Goal: Transaction & Acquisition: Purchase product/service

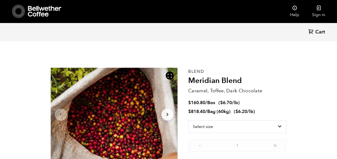
scroll to position [233, 229]
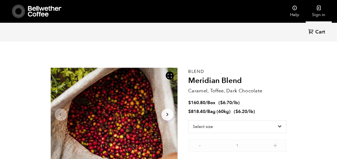
click at [318, 12] on link "Sign in" at bounding box center [318, 11] width 26 height 23
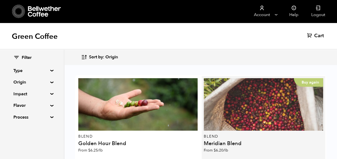
click at [286, 93] on div "Buy again" at bounding box center [263, 104] width 119 height 53
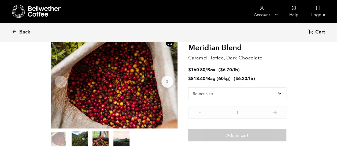
scroll to position [27, 0]
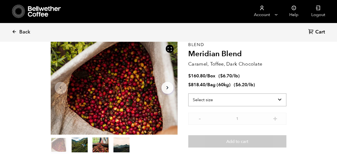
click at [276, 100] on select "Select size Bag (60kg) (132 lbs) Box (24 lbs)" at bounding box center [237, 100] width 98 height 13
select select "bag-3"
click at [188, 94] on select "Select size Bag (60kg) (132 lbs) Box (24 lbs)" at bounding box center [237, 100] width 98 height 13
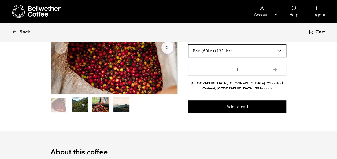
scroll to position [80, 0]
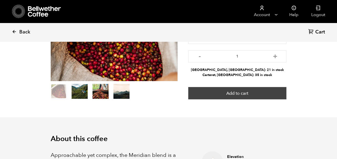
click at [236, 92] on button "Add to cart" at bounding box center [237, 93] width 98 height 12
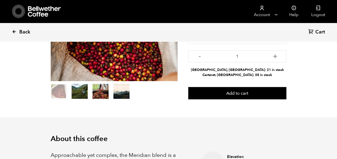
click at [22, 33] on span "Back" at bounding box center [24, 32] width 11 height 6
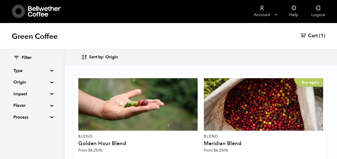
click at [50, 82] on summary "Origin" at bounding box center [31, 82] width 37 height 6
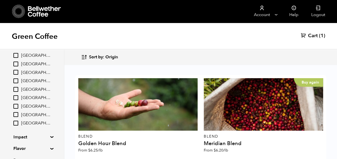
scroll to position [54, 0]
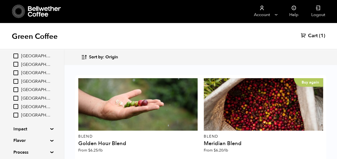
click at [18, 108] on input "[GEOGRAPHIC_DATA]" at bounding box center [15, 106] width 5 height 5
checkbox input "true"
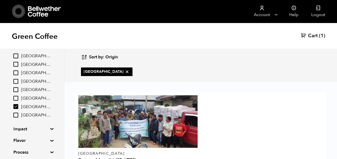
scroll to position [57, 0]
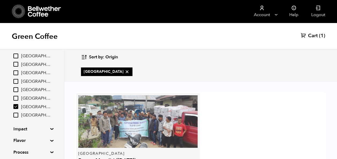
click at [153, 95] on div at bounding box center [137, 121] width 119 height 53
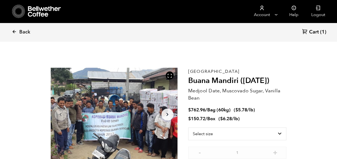
scroll to position [233, 229]
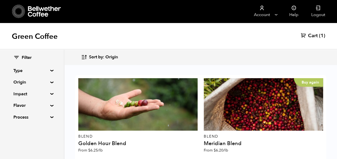
click at [22, 82] on summary "Origin" at bounding box center [31, 82] width 37 height 6
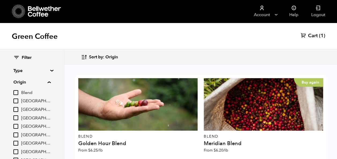
click at [22, 82] on summary "Origin" at bounding box center [31, 82] width 37 height 6
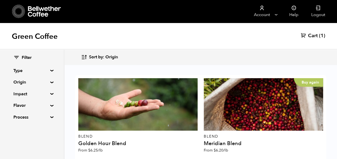
click at [25, 95] on summary "Impact" at bounding box center [31, 94] width 37 height 6
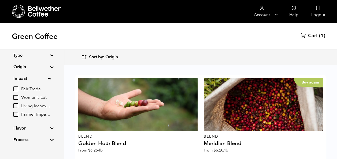
scroll to position [23, 0]
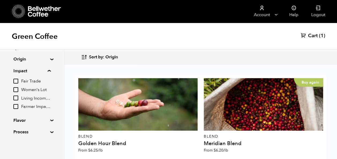
click at [34, 119] on summary "Flavor" at bounding box center [31, 120] width 37 height 6
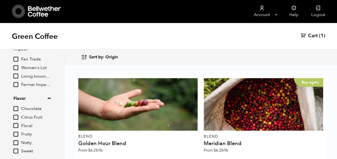
scroll to position [50, 0]
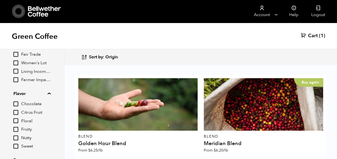
click at [32, 104] on span "Chocolate" at bounding box center [35, 104] width 29 height 6
click at [0, 0] on input "Chocolate" at bounding box center [0, 0] width 0 height 0
checkbox input "true"
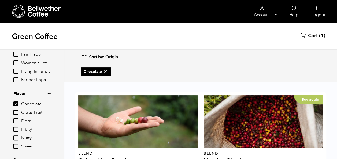
scroll to position [77, 0]
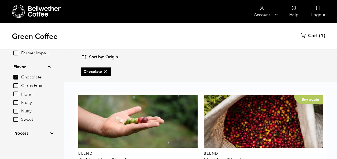
click at [26, 111] on span "Nutty" at bounding box center [35, 112] width 29 height 6
click at [0, 0] on input "Nutty" at bounding box center [0, 0] width 0 height 0
checkbox input "true"
click at [27, 119] on span "Sweet" at bounding box center [35, 120] width 29 height 6
click at [0, 0] on input "Sweet" at bounding box center [0, 0] width 0 height 0
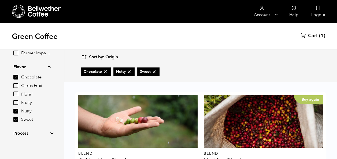
scroll to position [268, 0]
click at [50, 133] on summary "Process" at bounding box center [31, 133] width 37 height 6
click at [12, 119] on div "Filter Type Blend Single Origin Decaf Seasonal Year Round Origin Blend Brazil B…" at bounding box center [32, 72] width 64 height 198
click at [15, 120] on input "Sweet" at bounding box center [15, 119] width 5 height 5
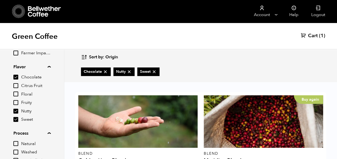
checkbox input "false"
click at [16, 111] on input "Nutty" at bounding box center [15, 111] width 5 height 5
checkbox input "false"
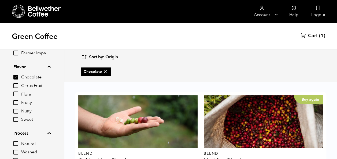
click at [14, 76] on input "Chocolate" at bounding box center [15, 77] width 5 height 5
checkbox input "false"
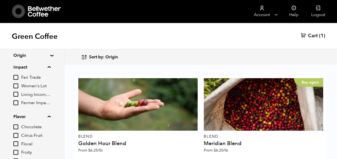
scroll to position [0, 0]
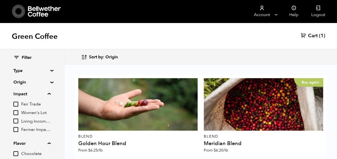
click at [50, 69] on summary "Type" at bounding box center [31, 71] width 37 height 6
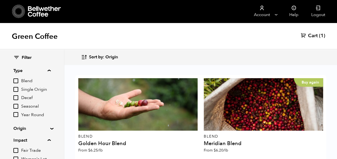
click at [45, 90] on span "Single Origin" at bounding box center [35, 90] width 29 height 6
click at [0, 0] on input "Single Origin" at bounding box center [0, 0] width 0 height 0
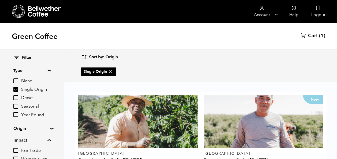
scroll to position [212, 0]
click at [17, 90] on input "Single Origin" at bounding box center [15, 89] width 5 height 5
checkbox input "false"
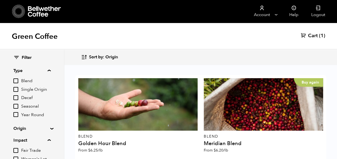
click at [18, 115] on input "Year Round" at bounding box center [15, 114] width 5 height 5
checkbox input "true"
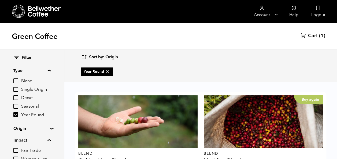
scroll to position [235, 0]
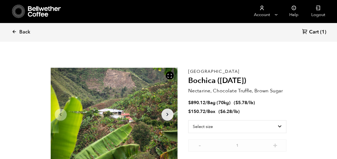
scroll to position [233, 229]
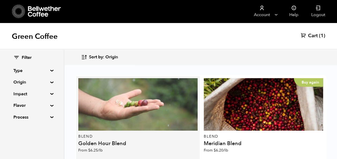
click at [120, 108] on div at bounding box center [137, 104] width 119 height 53
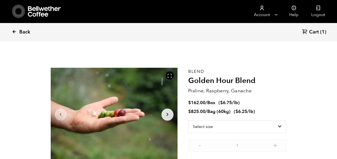
click at [15, 33] on icon at bounding box center [14, 31] width 5 height 5
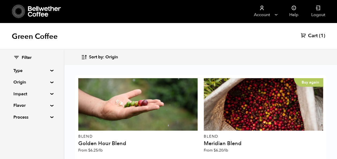
click at [50, 69] on summary "Type" at bounding box center [31, 71] width 37 height 6
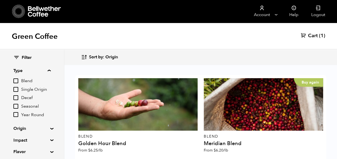
click at [26, 98] on span "Decaf" at bounding box center [35, 98] width 29 height 6
click at [0, 0] on input "Decaf" at bounding box center [0, 0] width 0 height 0
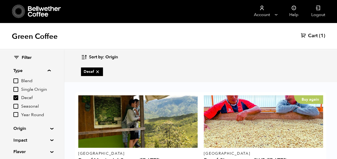
click at [16, 98] on input "Decaf" at bounding box center [15, 97] width 5 height 5
checkbox input "false"
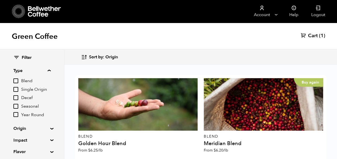
click at [319, 36] on span "(1)" at bounding box center [322, 36] width 6 height 6
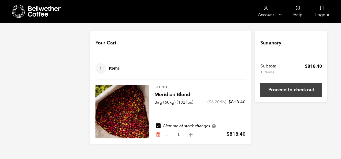
click at [297, 89] on link "Proceed to checkout" at bounding box center [291, 90] width 62 height 14
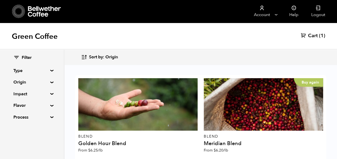
scroll to position [348, 0]
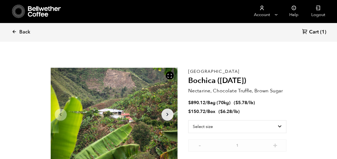
scroll to position [233, 229]
click at [278, 126] on select "Select size Bag (70kg) (154 lbs) Box (24 lbs)" at bounding box center [237, 126] width 98 height 13
select select "bag"
click at [188, 120] on select "Select size Bag (70kg) (154 lbs) Box (24 lbs)" at bounding box center [237, 126] width 98 height 13
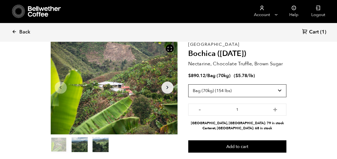
scroll to position [54, 0]
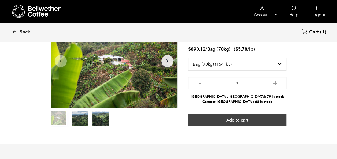
click at [228, 120] on button "Add to cart" at bounding box center [237, 120] width 98 height 12
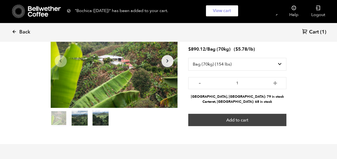
click at [254, 123] on button "Add to cart" at bounding box center [237, 120] width 98 height 12
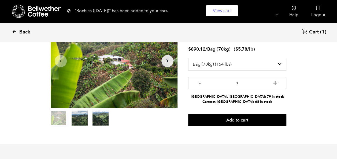
click at [16, 33] on icon at bounding box center [14, 31] width 5 height 5
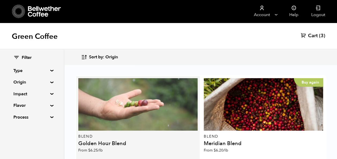
scroll to position [348, 0]
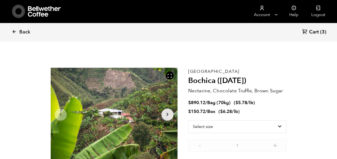
click at [315, 33] on span "Cart" at bounding box center [314, 32] width 10 height 6
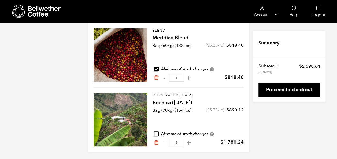
scroll to position [58, 0]
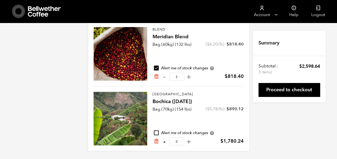
click at [165, 141] on button "-" at bounding box center [164, 141] width 7 height 5
type input "1"
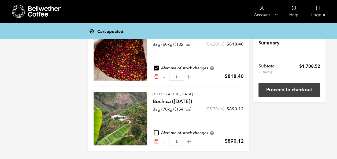
scroll to position [0, 0]
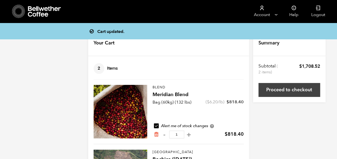
click at [287, 90] on link "Proceed to checkout" at bounding box center [289, 90] width 62 height 14
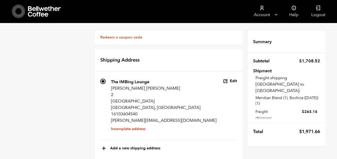
click at [227, 82] on icon "button" at bounding box center [225, 81] width 5 height 5
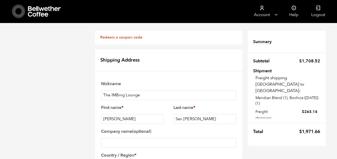
scroll to position [80, 0]
drag, startPoint x: 140, startPoint y: 124, endPoint x: 95, endPoint y: 127, distance: 44.6
drag, startPoint x: 115, startPoint y: 143, endPoint x: 111, endPoint y: 149, distance: 6.8
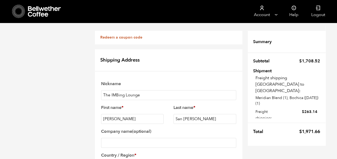
drag, startPoint x: 140, startPoint y: 125, endPoint x: 74, endPoint y: 126, distance: 65.9
paste input "Concorde Lane"
type input "2 Concorde Lane"
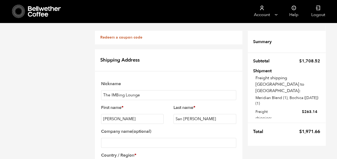
checkbox input "false"
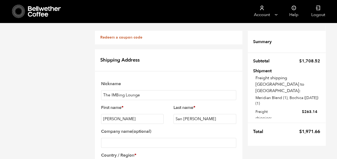
checkbox input "true"
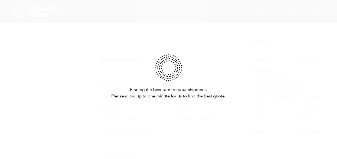
scroll to position [328, 0]
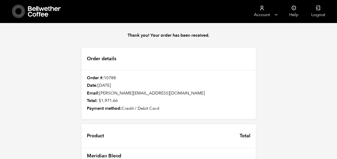
scroll to position [152, 0]
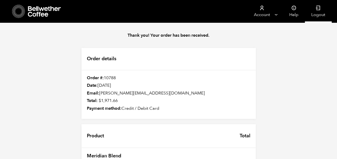
click at [325, 13] on link "Logout" at bounding box center [318, 11] width 27 height 23
